Goal: Transaction & Acquisition: Purchase product/service

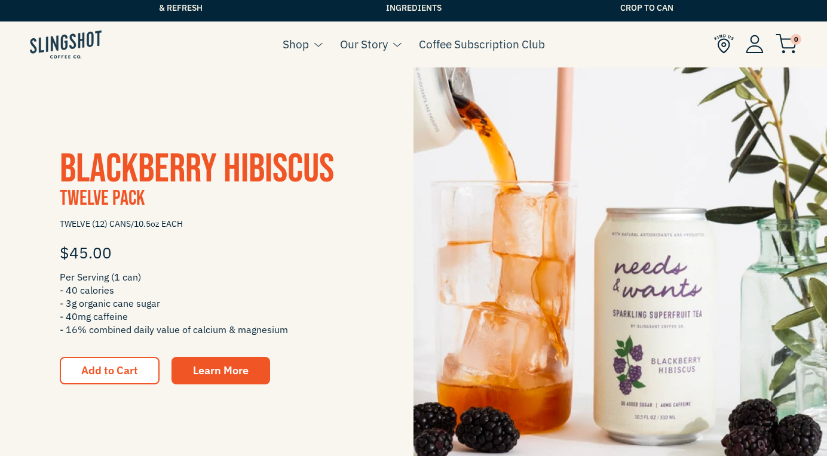
scroll to position [202, 0]
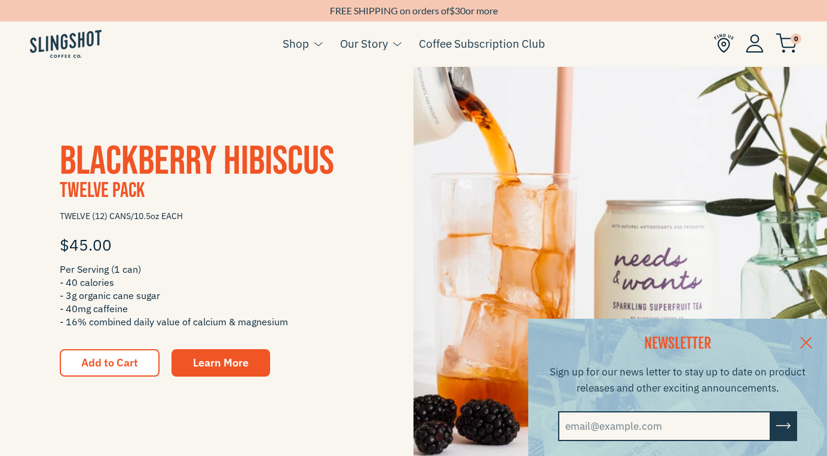
click at [806, 342] on link at bounding box center [806, 342] width 42 height 46
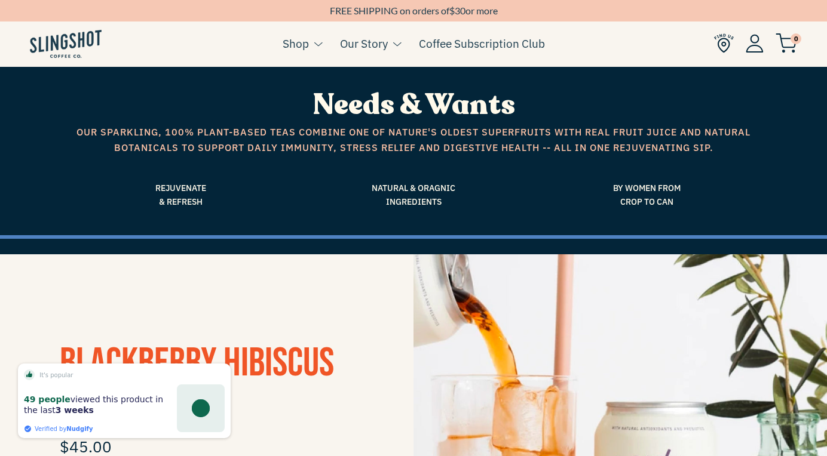
scroll to position [0, 0]
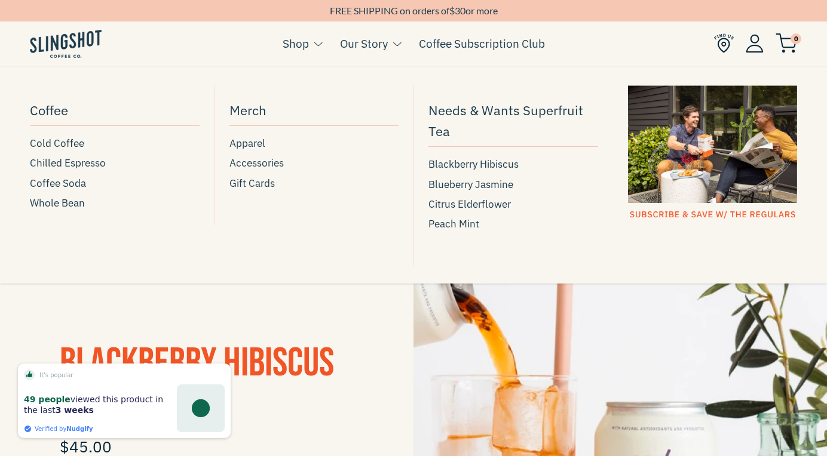
click at [309, 42] on button at bounding box center [315, 44] width 13 height 16
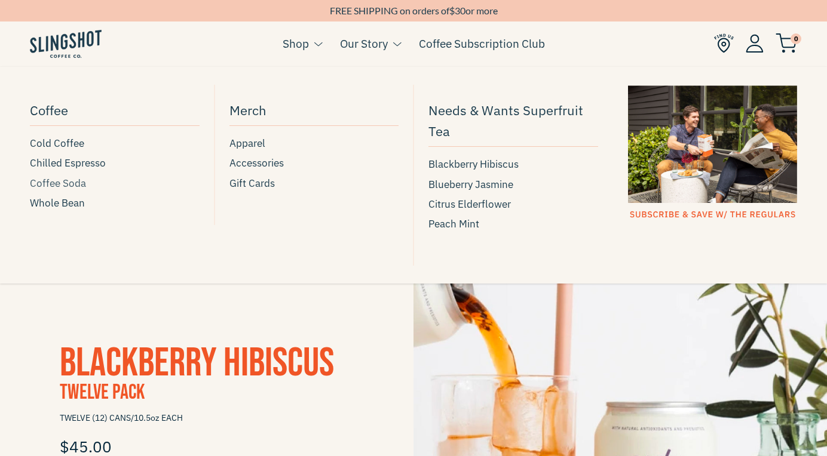
click at [65, 184] on span "Coffee Soda" at bounding box center [58, 184] width 56 height 16
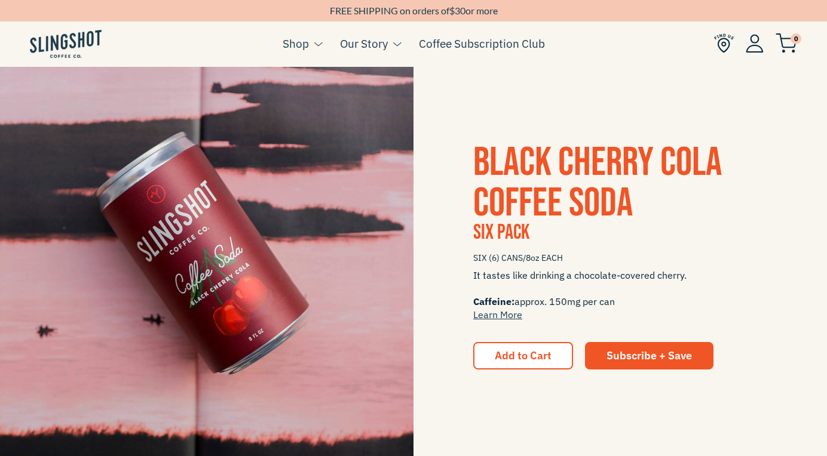
scroll to position [712, 0]
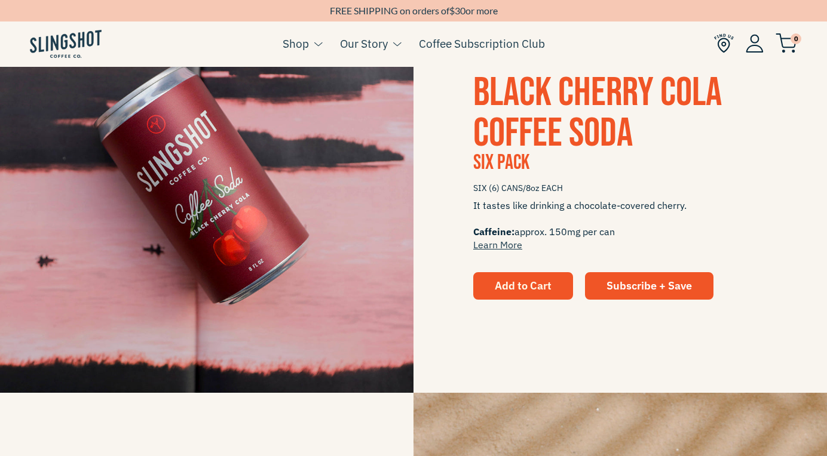
click at [538, 282] on span "Add to Cart" at bounding box center [522, 286] width 57 height 14
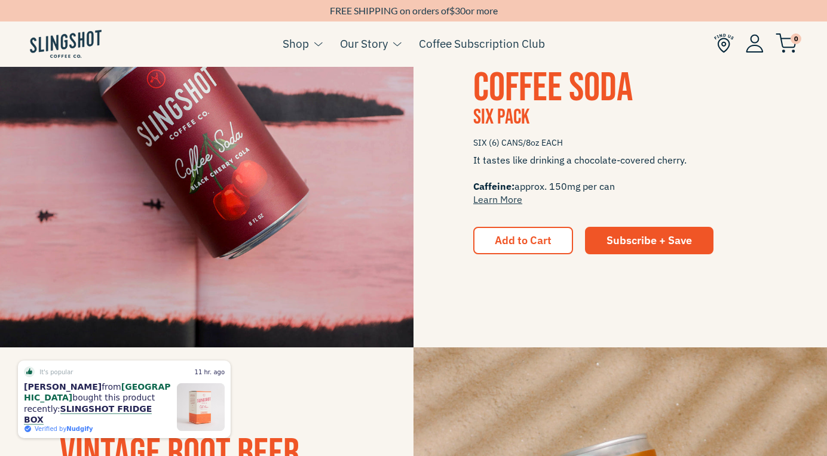
scroll to position [756, 0]
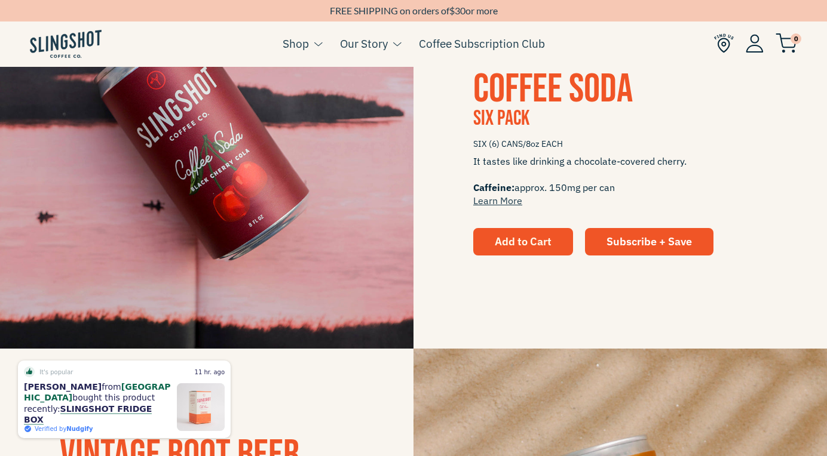
click at [535, 239] on span "Add to Cart" at bounding box center [522, 242] width 57 height 14
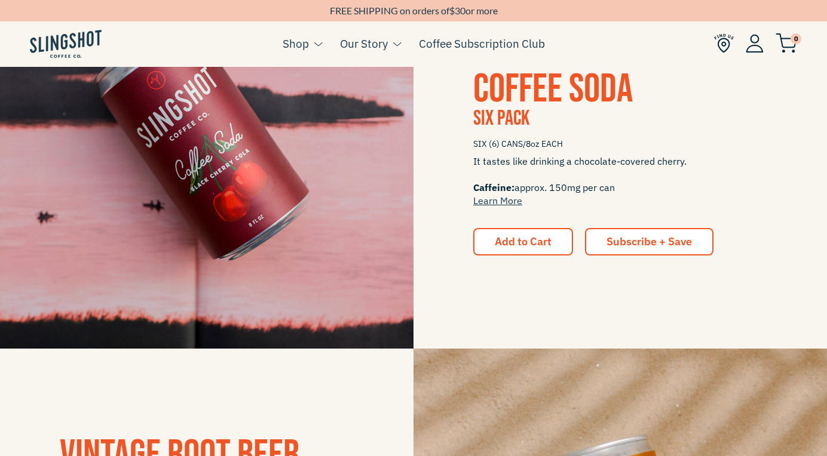
click at [643, 235] on link "Subscribe + Save" at bounding box center [649, 241] width 128 height 27
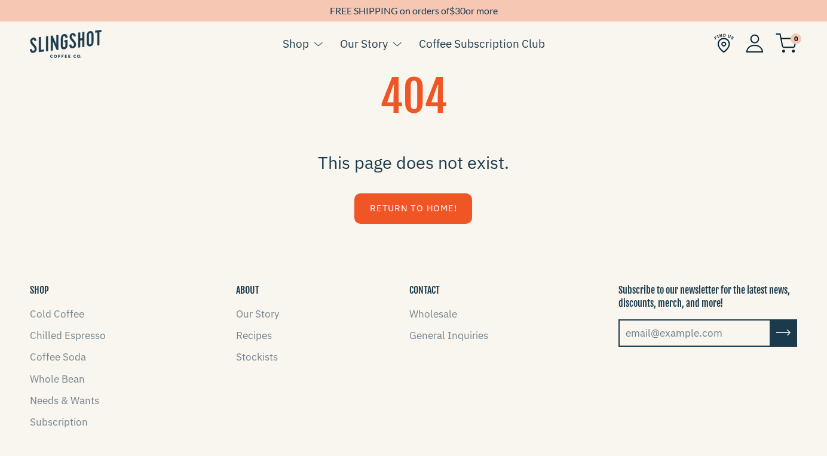
click at [398, 211] on link "Return to Home!" at bounding box center [413, 208] width 118 height 30
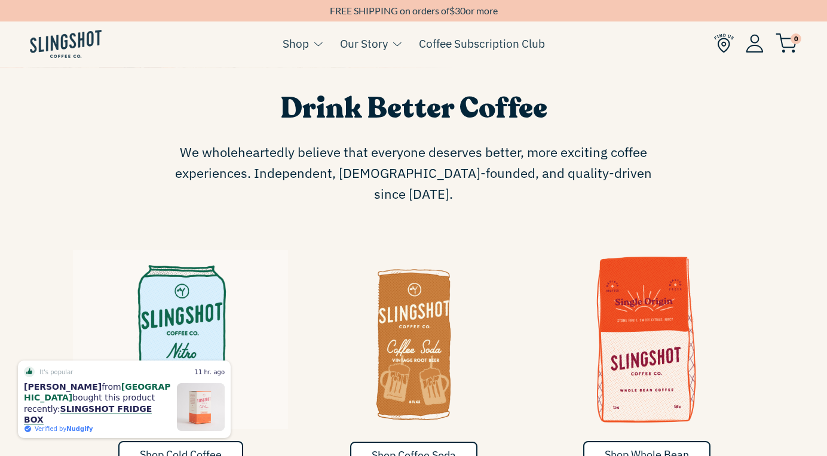
scroll to position [585, 0]
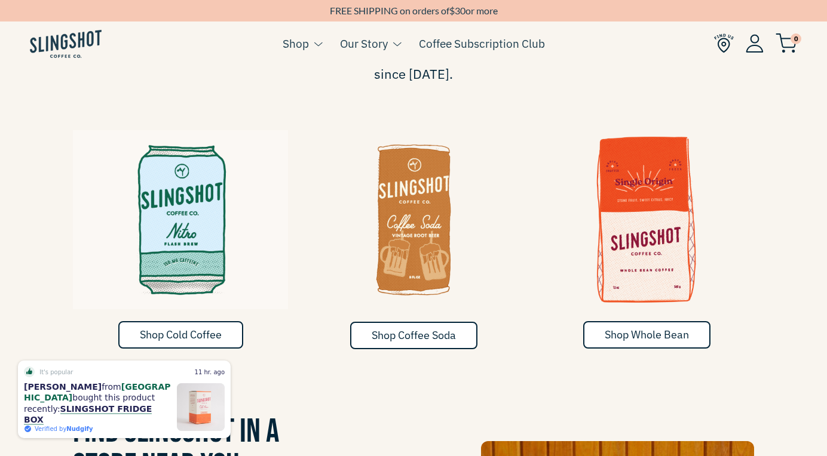
click at [425, 187] on img at bounding box center [413, 214] width 215 height 179
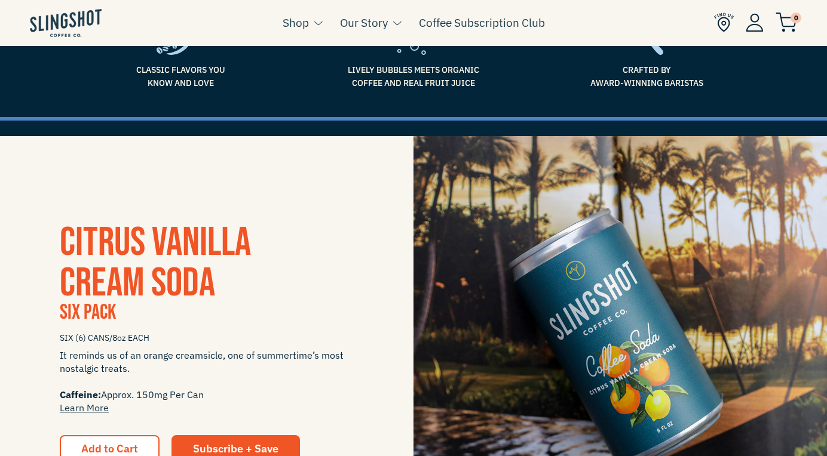
scroll to position [306, 0]
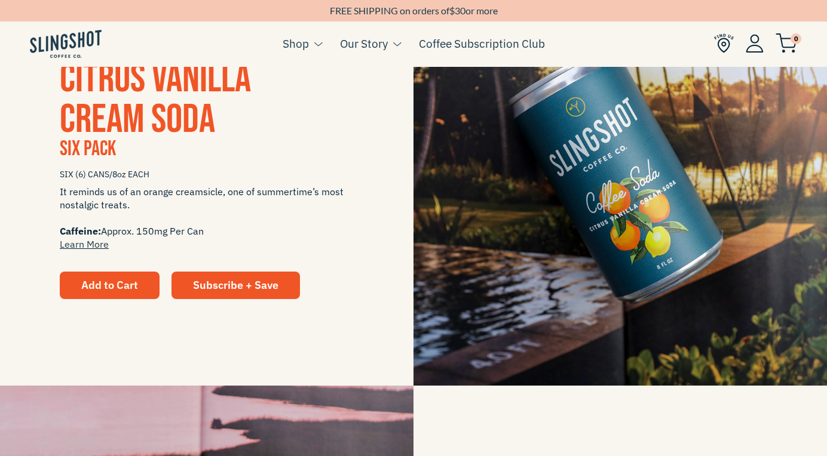
click at [94, 292] on span "Add to Cart" at bounding box center [109, 285] width 57 height 14
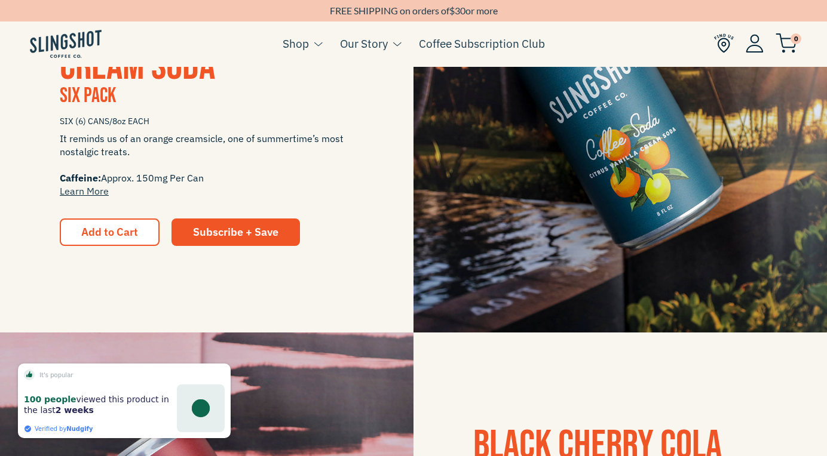
scroll to position [405, 0]
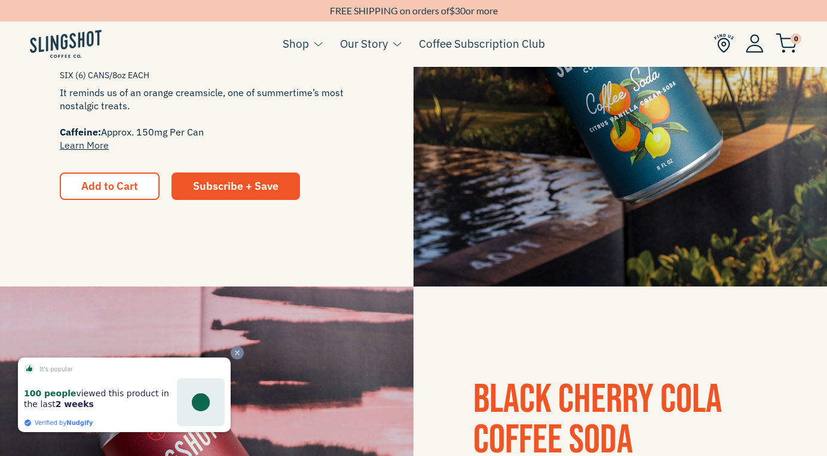
click at [238, 355] on icon "Close" at bounding box center [237, 353] width 8 height 8
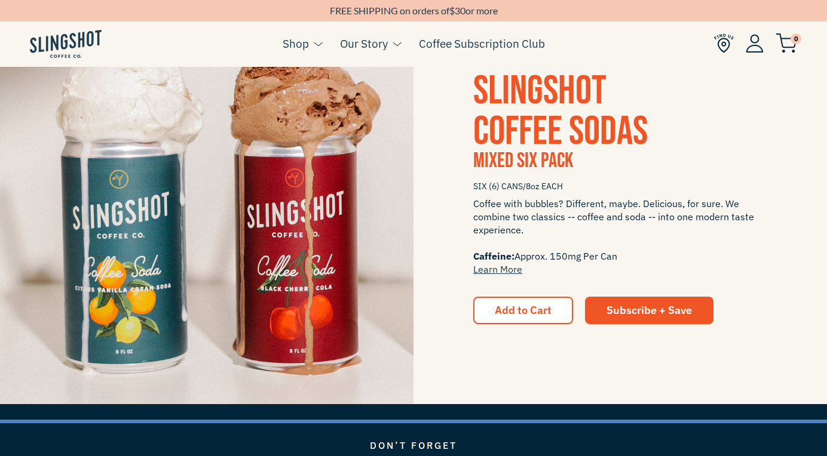
scroll to position [1633, 0]
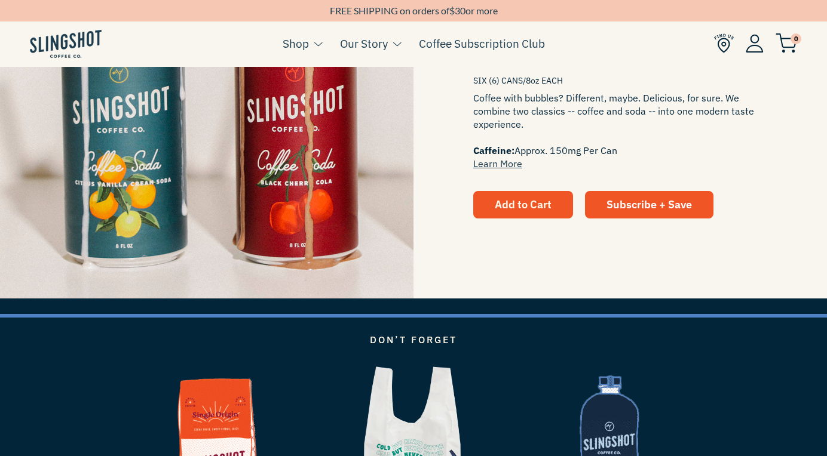
click at [536, 207] on span "Add to Cart" at bounding box center [522, 205] width 57 height 14
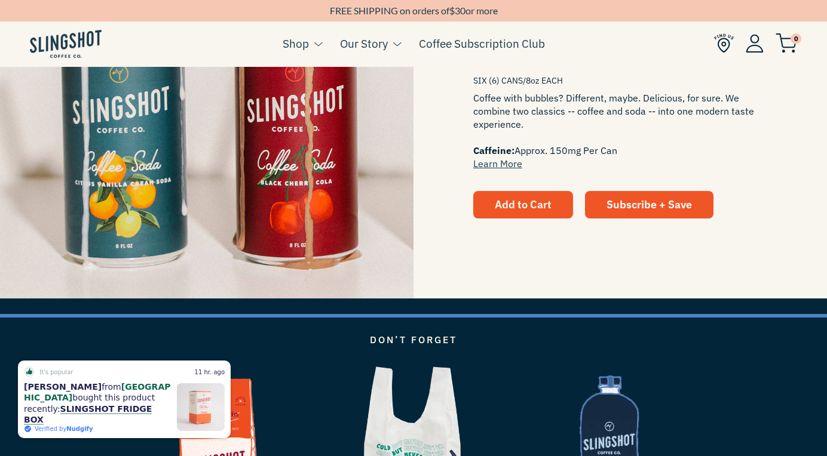
click at [514, 206] on span "Add to Cart" at bounding box center [522, 205] width 57 height 14
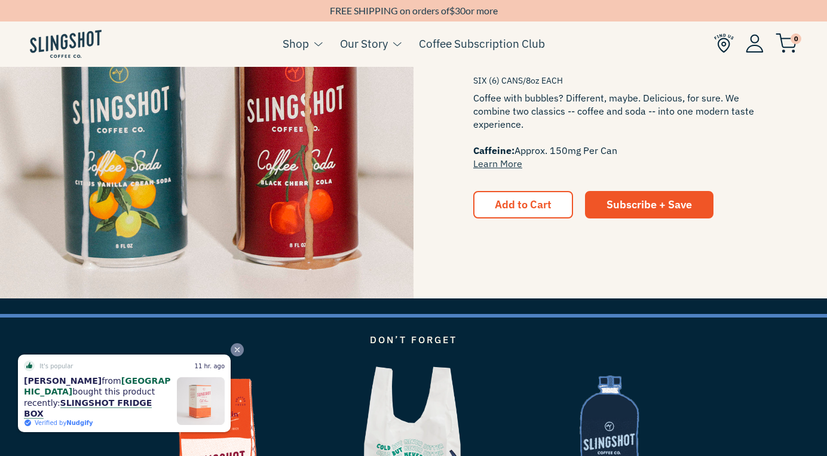
click at [236, 354] on icon "Close" at bounding box center [237, 350] width 8 height 8
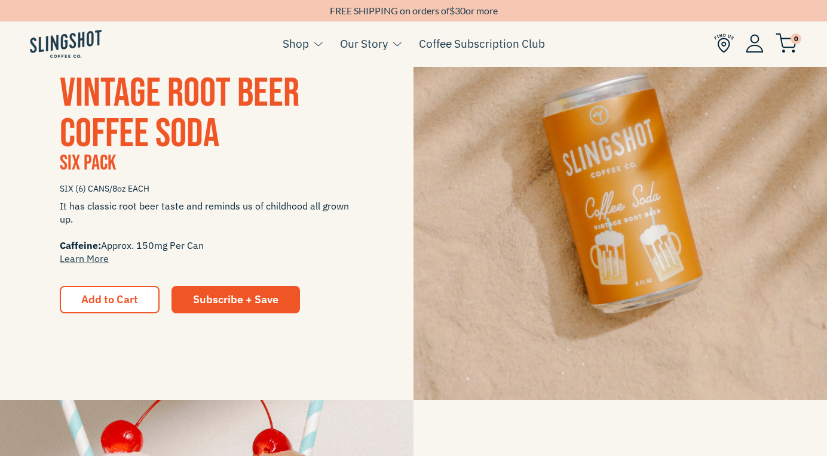
scroll to position [1119, 0]
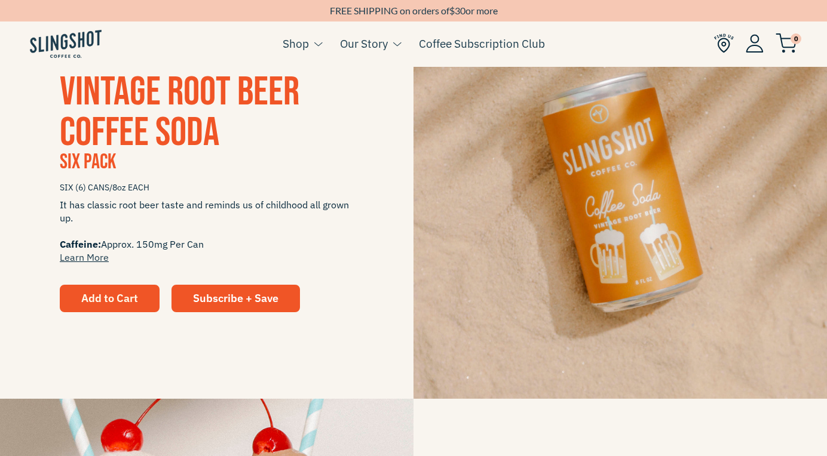
click at [118, 302] on span "Add to Cart" at bounding box center [109, 298] width 57 height 14
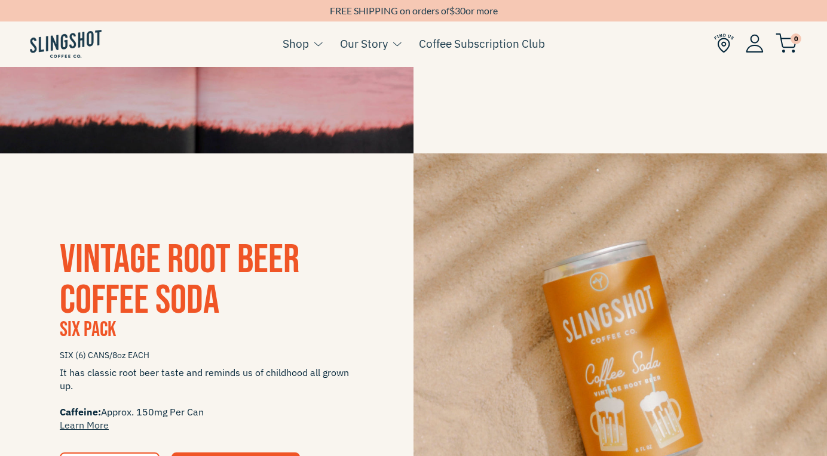
scroll to position [787, 0]
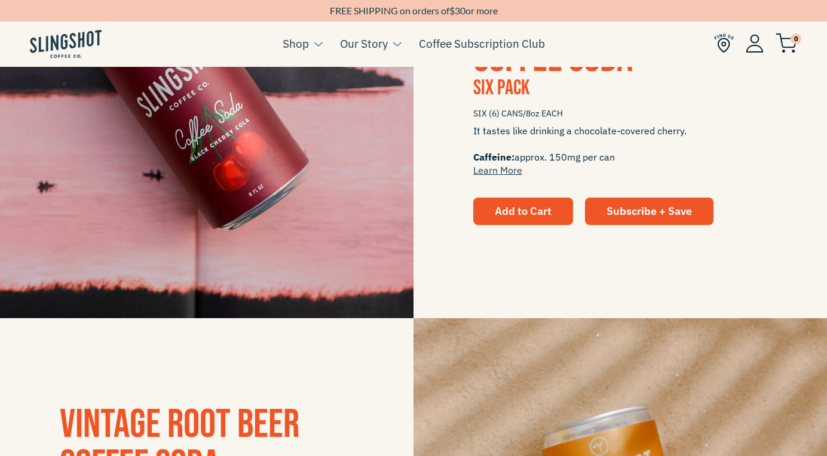
click at [513, 218] on span "Add to Cart" at bounding box center [522, 211] width 57 height 14
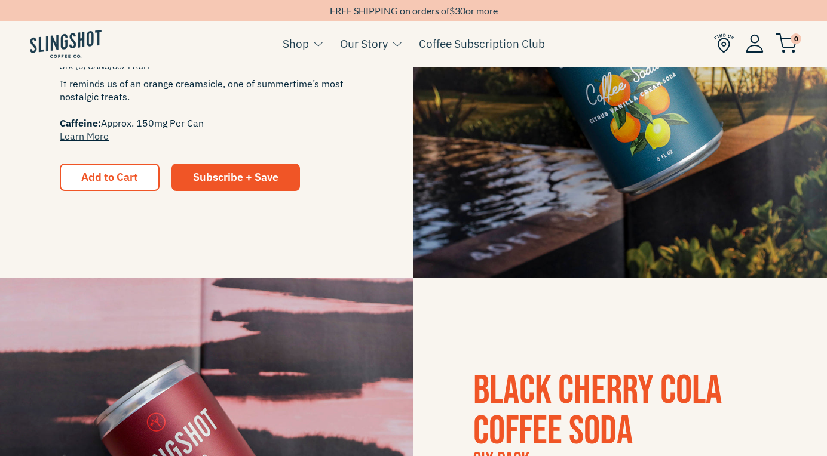
scroll to position [260, 0]
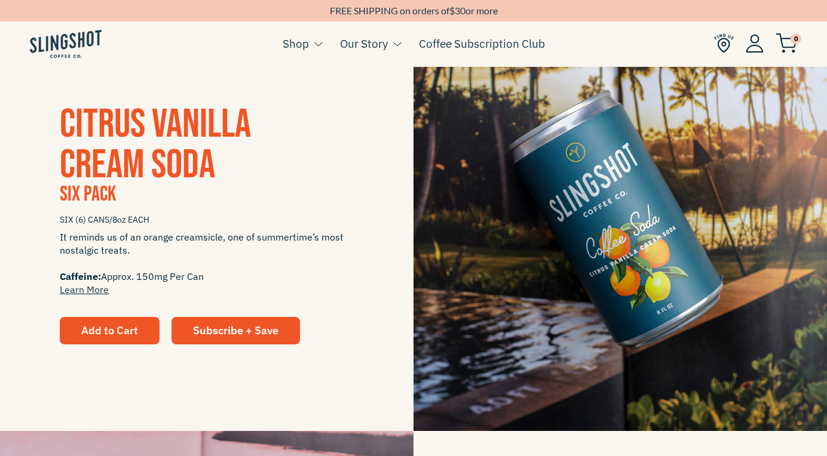
click at [123, 329] on span "Add to Cart" at bounding box center [109, 331] width 57 height 14
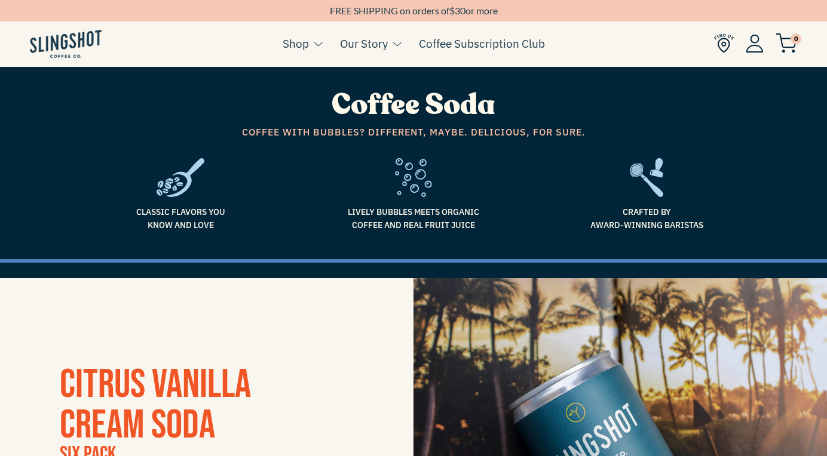
scroll to position [0, 0]
click at [487, 41] on link "Coffee Subscription Club" at bounding box center [482, 44] width 126 height 18
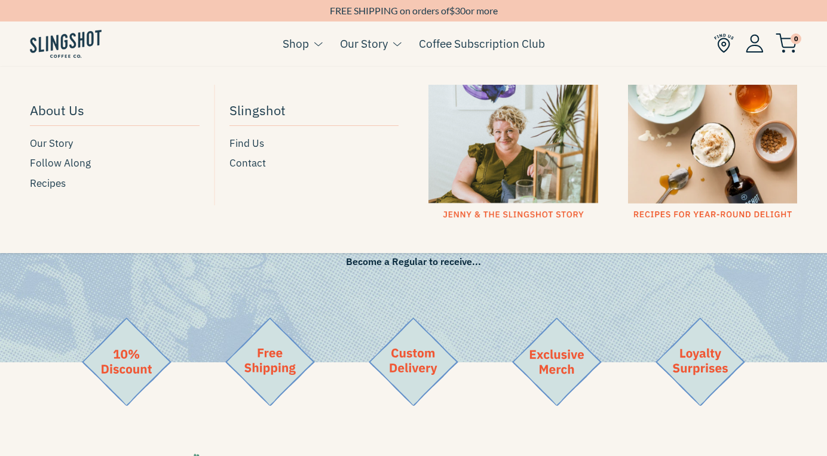
click at [390, 50] on button at bounding box center [394, 44] width 13 height 16
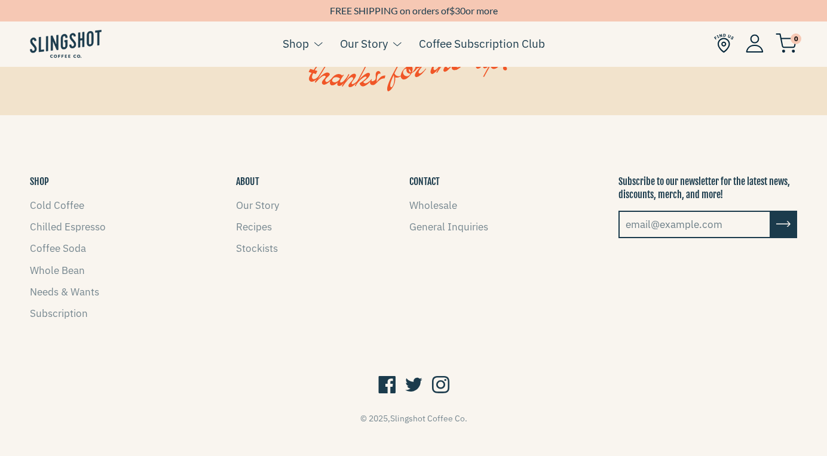
scroll to position [1588, 0]
click at [64, 244] on link "Coffee Soda" at bounding box center [58, 248] width 56 height 13
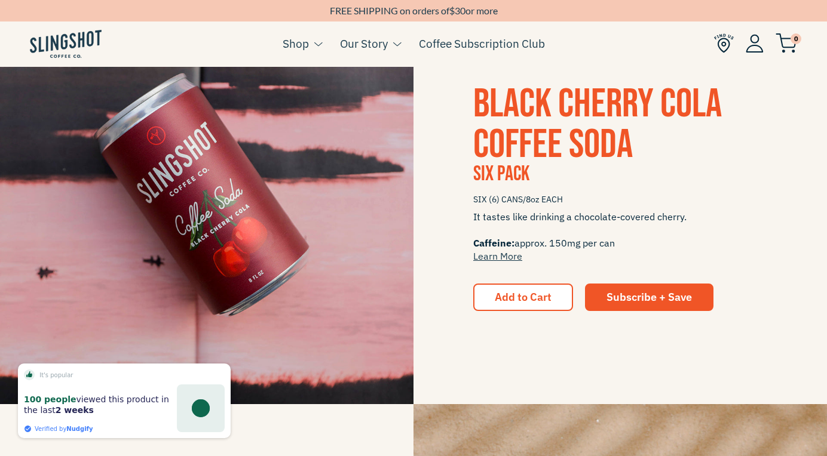
scroll to position [684, 0]
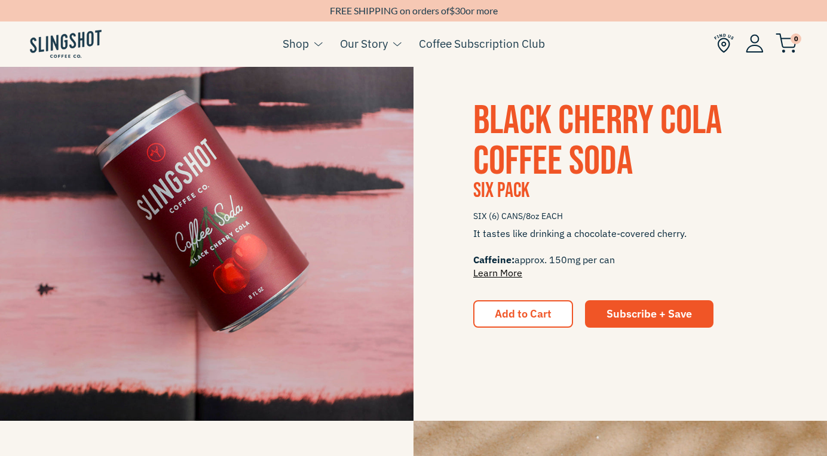
click at [515, 274] on link "Learn More" at bounding box center [497, 273] width 49 height 12
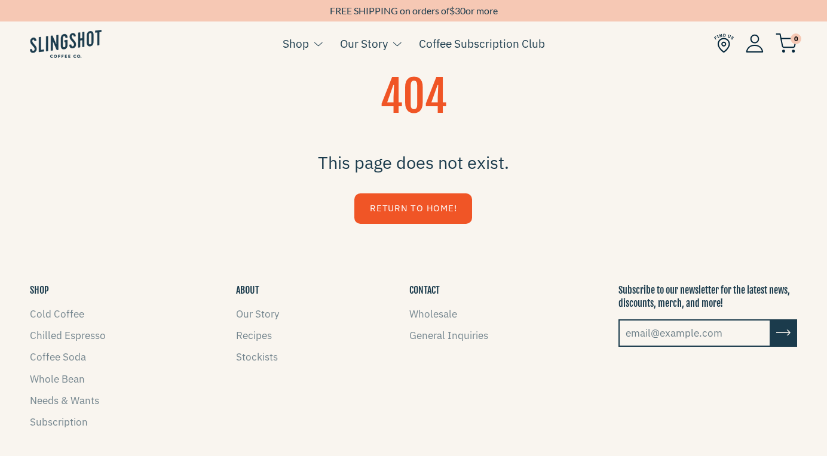
click at [443, 217] on link "Return to Home!" at bounding box center [413, 208] width 118 height 30
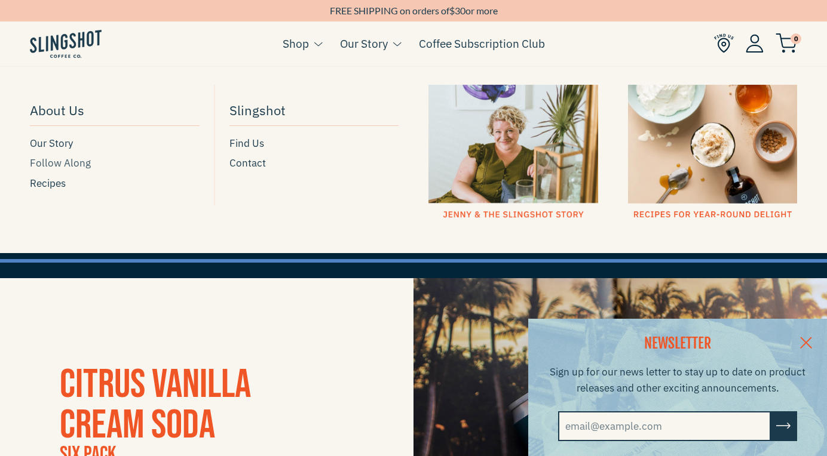
click at [69, 165] on span "Follow Along" at bounding box center [60, 163] width 61 height 16
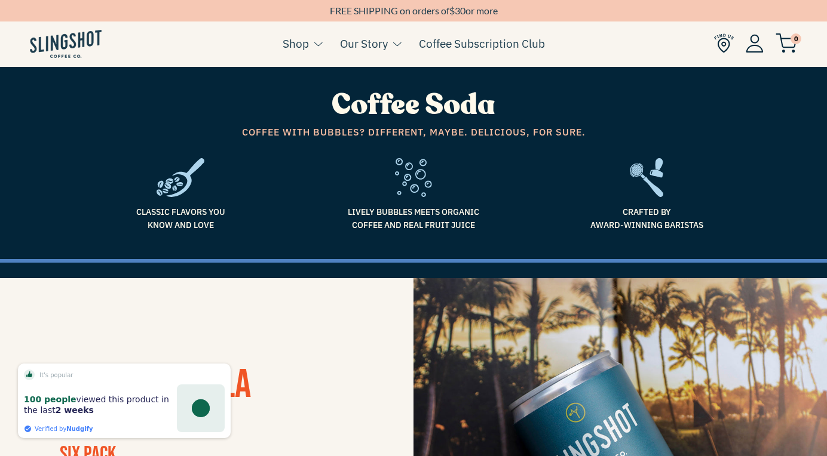
click at [80, 38] on img at bounding box center [66, 44] width 72 height 28
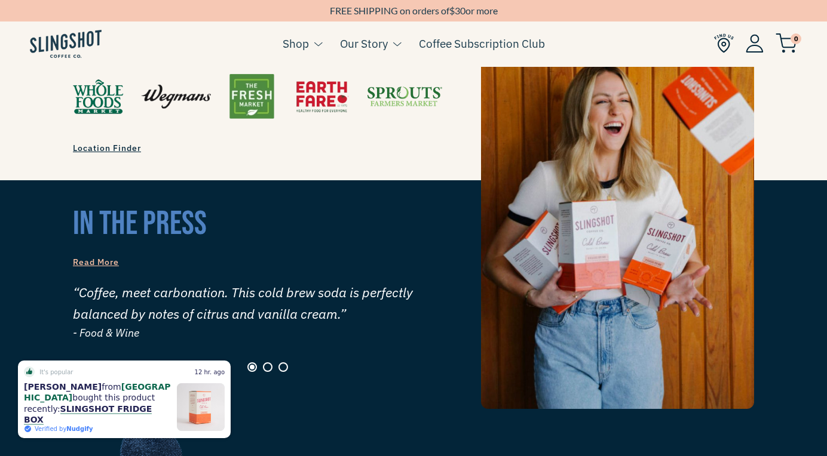
scroll to position [1018, 0]
